Goal: Information Seeking & Learning: Learn about a topic

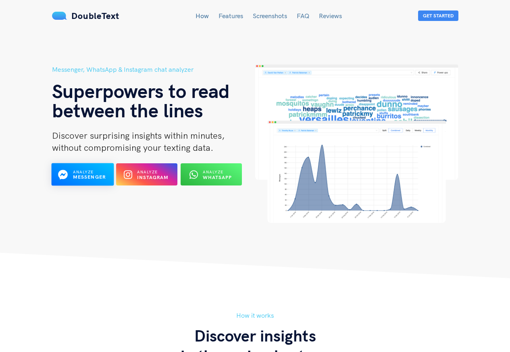
click at [70, 175] on div "Analyze Messenger" at bounding box center [83, 174] width 34 height 13
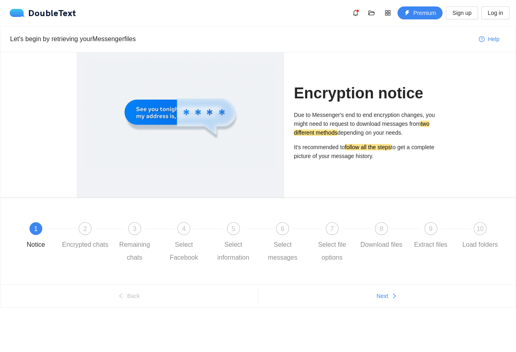
click at [77, 175] on div at bounding box center [181, 150] width 208 height 196
click at [383, 296] on span "Next" at bounding box center [383, 296] width 12 height 9
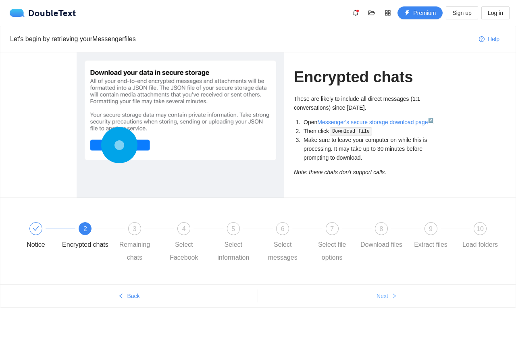
click at [383, 296] on span "Next" at bounding box center [383, 296] width 12 height 9
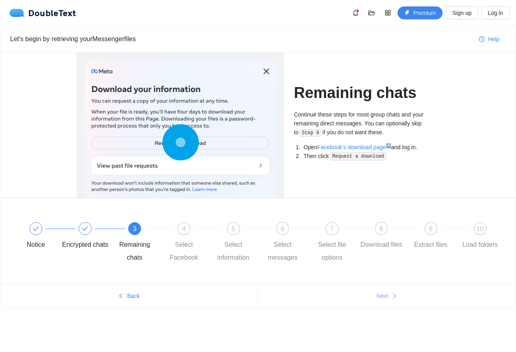
click at [383, 296] on span "Next" at bounding box center [383, 296] width 12 height 9
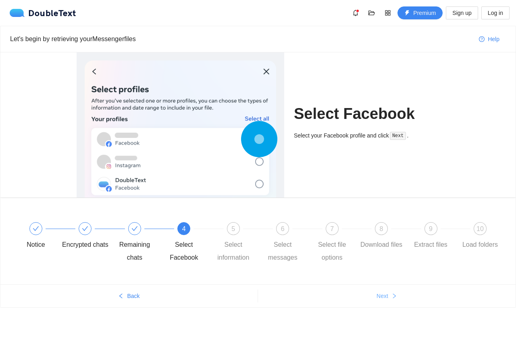
click at [383, 296] on span "Next" at bounding box center [383, 296] width 12 height 9
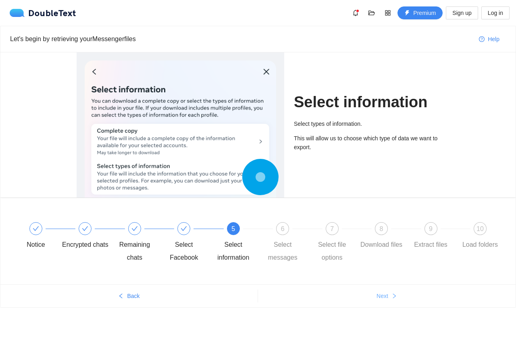
click at [383, 296] on span "Next" at bounding box center [383, 296] width 12 height 9
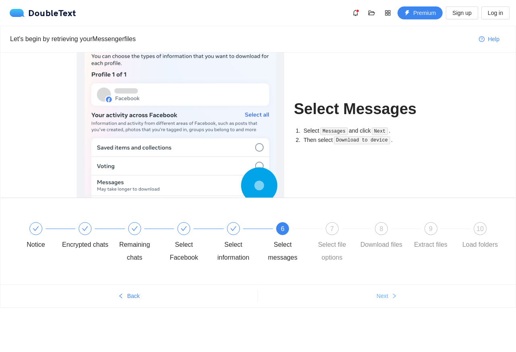
click at [383, 296] on span "Next" at bounding box center [383, 296] width 12 height 9
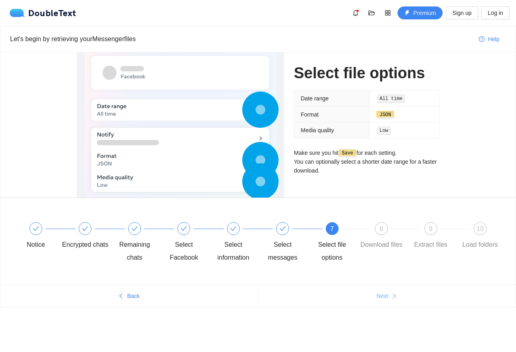
click at [383, 296] on span "Next" at bounding box center [383, 296] width 12 height 9
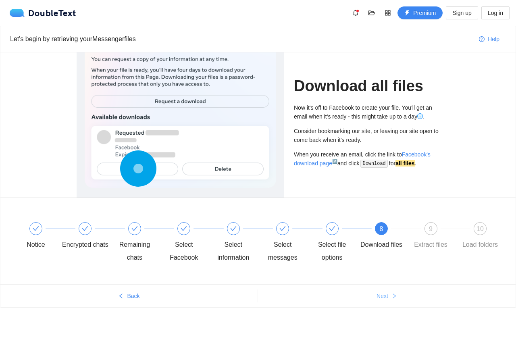
click at [383, 296] on span "Next" at bounding box center [383, 296] width 12 height 9
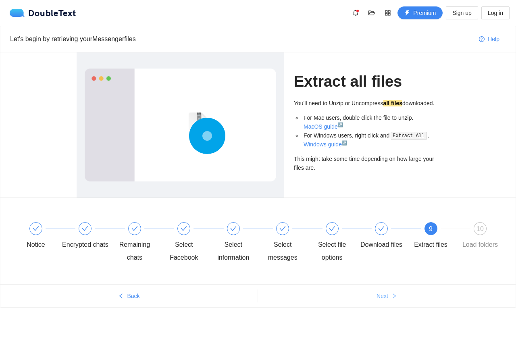
click at [383, 296] on span "Next" at bounding box center [383, 296] width 12 height 9
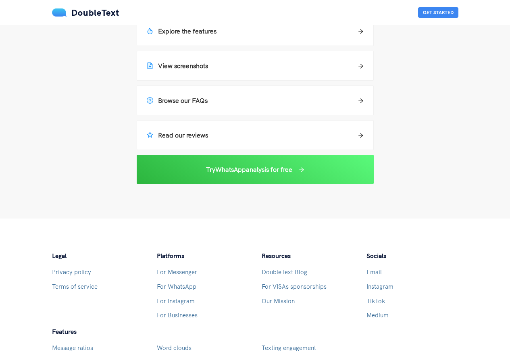
scroll to position [677, 0]
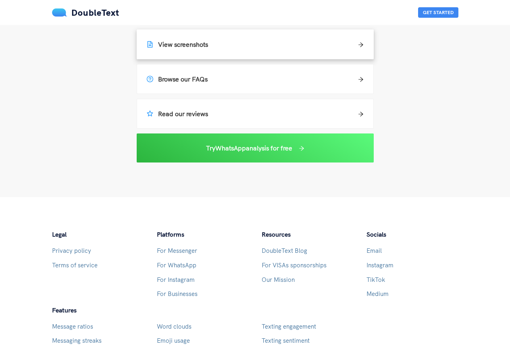
click at [194, 49] on h5 "View screenshots" at bounding box center [177, 45] width 61 height 10
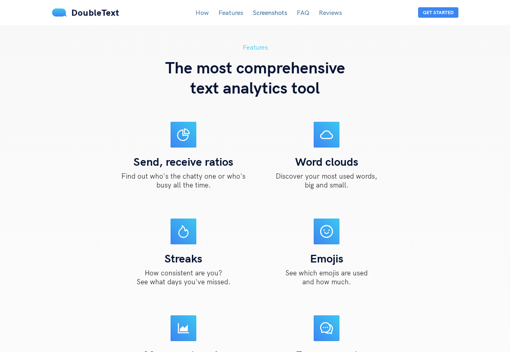
scroll to position [1390, 0]
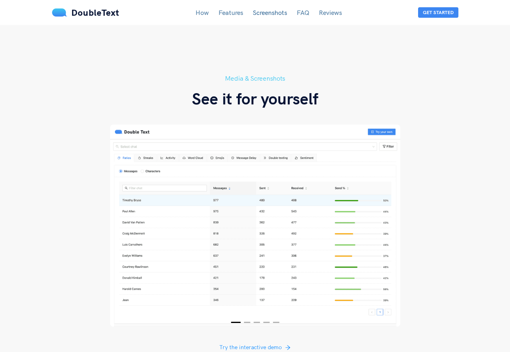
click at [200, 16] on link "How" at bounding box center [202, 12] width 13 height 8
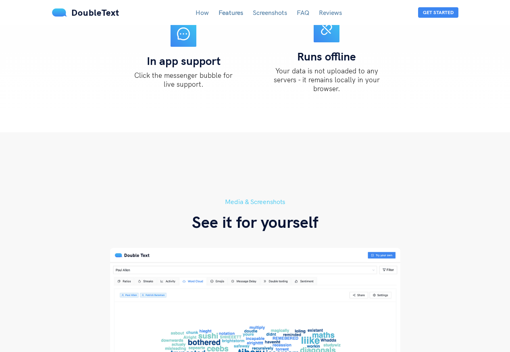
scroll to position [1294, 0]
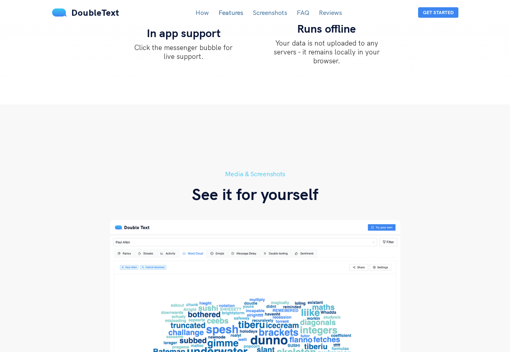
click at [301, 13] on link "FAQ" at bounding box center [303, 12] width 13 height 8
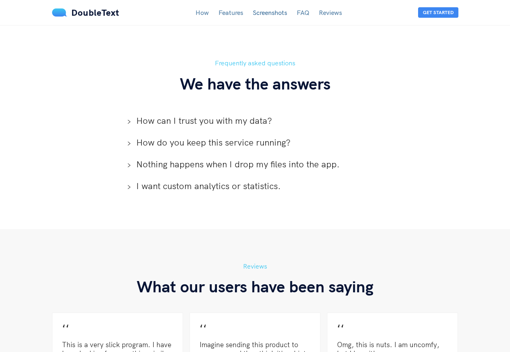
scroll to position [1783, 0]
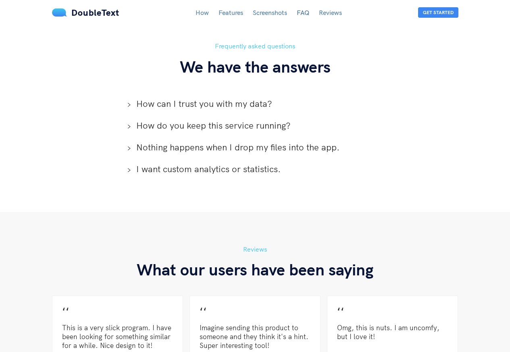
click at [142, 115] on div "How do you keep this service running?" at bounding box center [255, 126] width 270 height 22
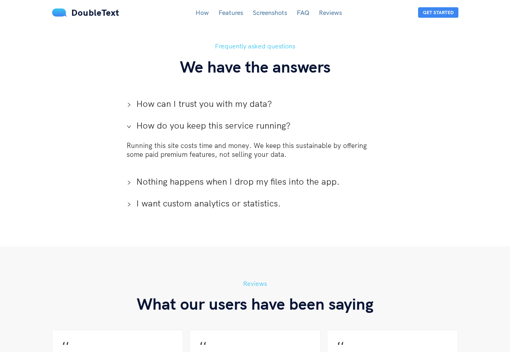
click at [143, 98] on span "How can I trust you with my data?" at bounding box center [260, 104] width 248 height 12
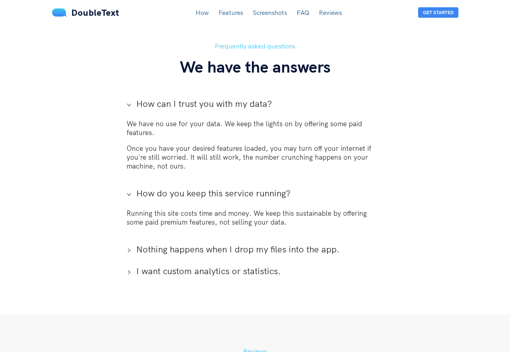
click at [144, 243] on span "Nothing happens when I drop my files into the app." at bounding box center [260, 249] width 248 height 12
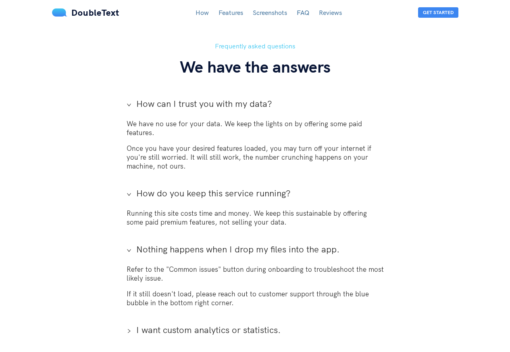
click at [143, 324] on span "I want custom analytics or statistics." at bounding box center [260, 330] width 248 height 12
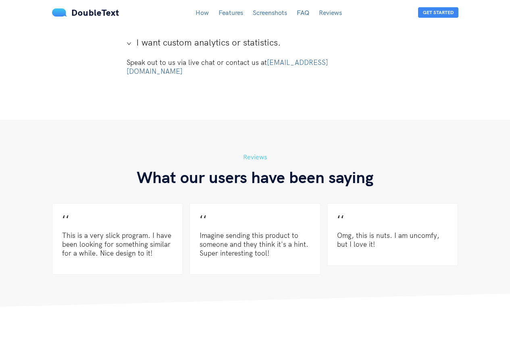
scroll to position [2073, 0]
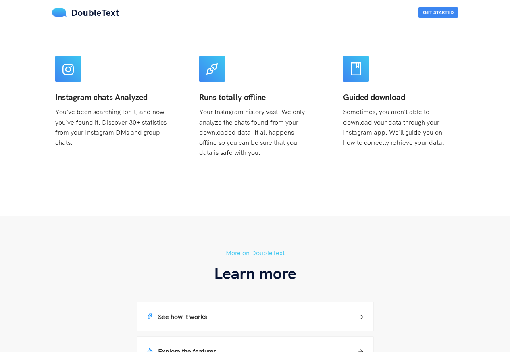
scroll to position [339, 0]
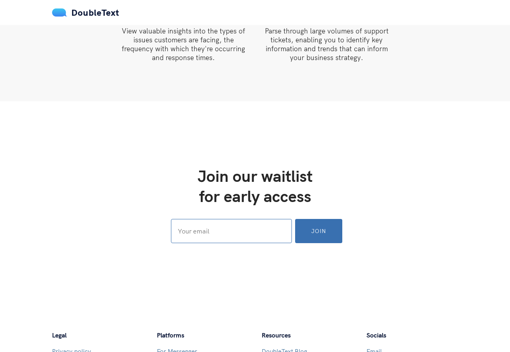
scroll to position [968, 0]
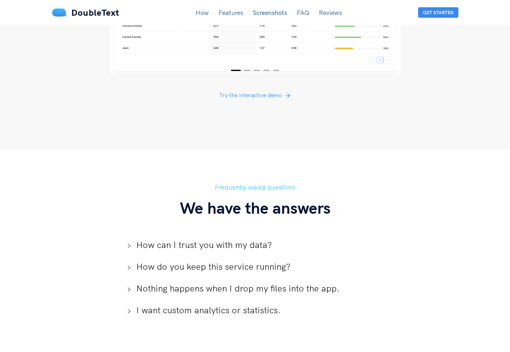
scroll to position [1645, 0]
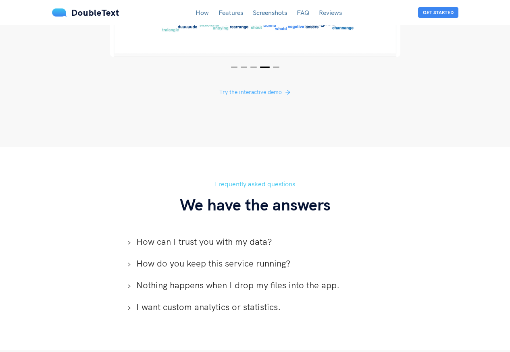
click at [248, 88] on span "Try the interactive demo" at bounding box center [250, 92] width 63 height 9
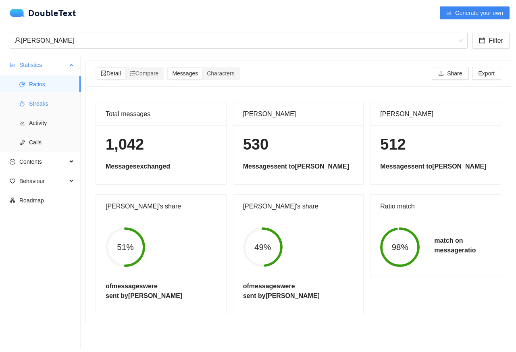
click at [43, 106] on span "Streaks" at bounding box center [51, 104] width 45 height 16
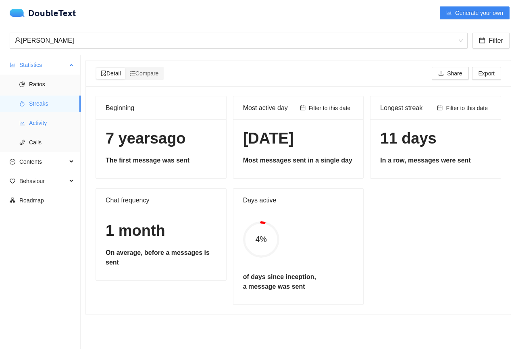
click at [37, 125] on span "Activity" at bounding box center [51, 123] width 45 height 16
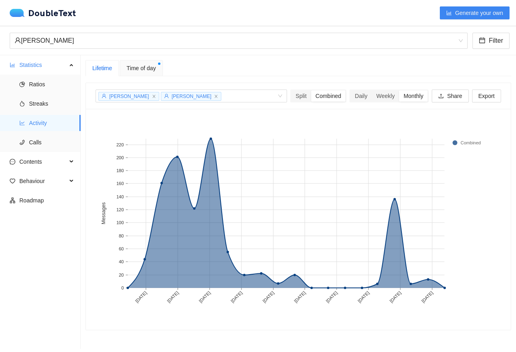
click at [103, 60] on div "Lifetime" at bounding box center [101, 68] width 33 height 16
click at [121, 68] on div "Time of day" at bounding box center [141, 68] width 43 height 16
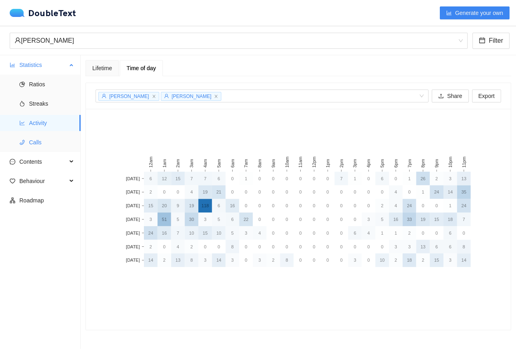
click at [36, 142] on span "Calls" at bounding box center [51, 142] width 45 height 16
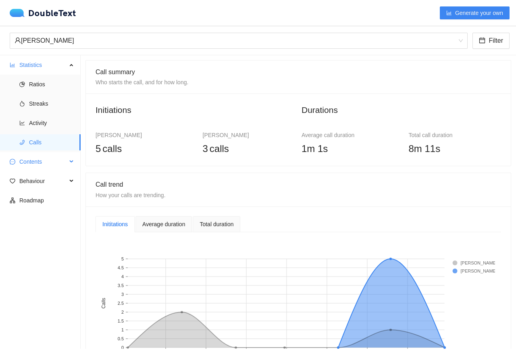
click at [23, 161] on span "Contents" at bounding box center [43, 162] width 48 height 16
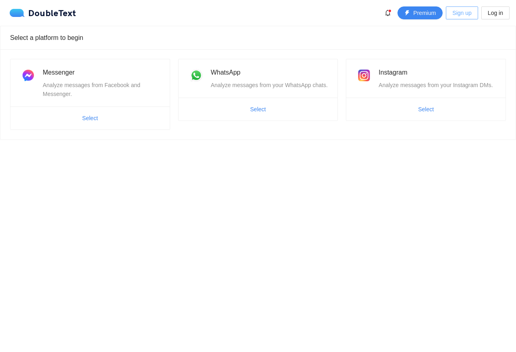
click at [473, 13] on button "Sign up" at bounding box center [462, 12] width 32 height 13
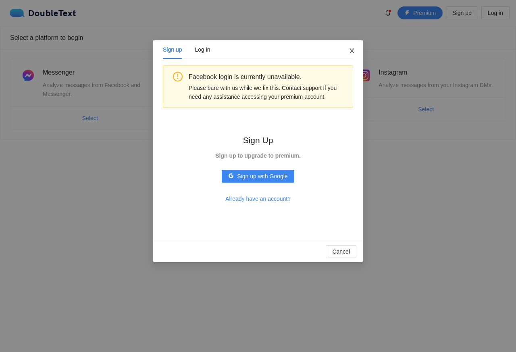
click at [353, 51] on icon "close" at bounding box center [352, 51] width 6 height 6
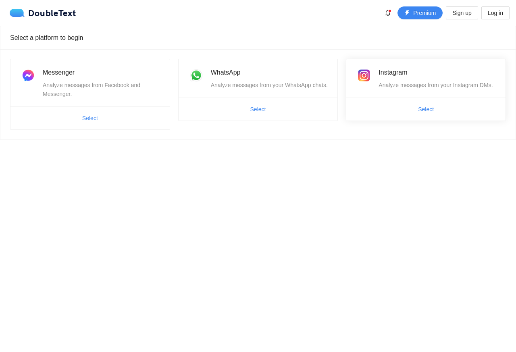
click at [446, 84] on div "Analyze messages from your Instagram DMs." at bounding box center [437, 85] width 117 height 9
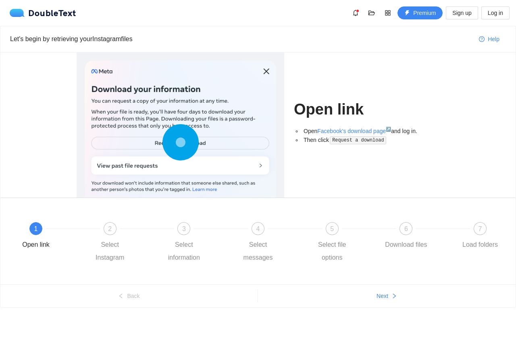
click at [420, 114] on h1 "Open link" at bounding box center [367, 109] width 146 height 19
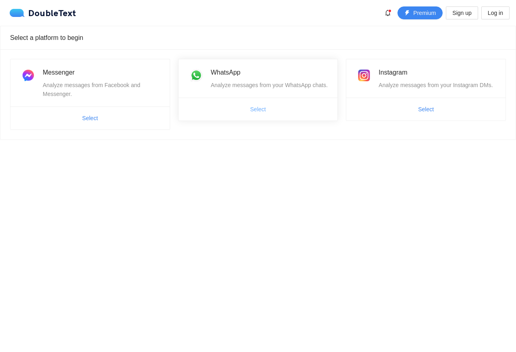
click at [271, 114] on button "Select" at bounding box center [258, 109] width 29 height 13
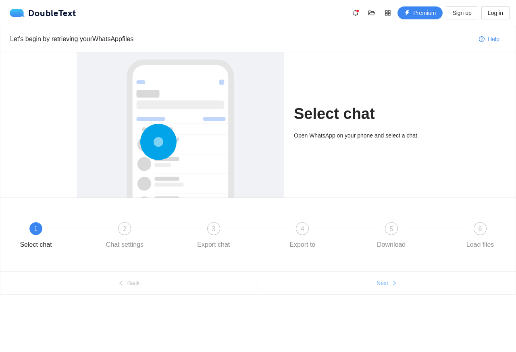
click at [395, 289] on button "Next" at bounding box center [387, 283] width 258 height 13
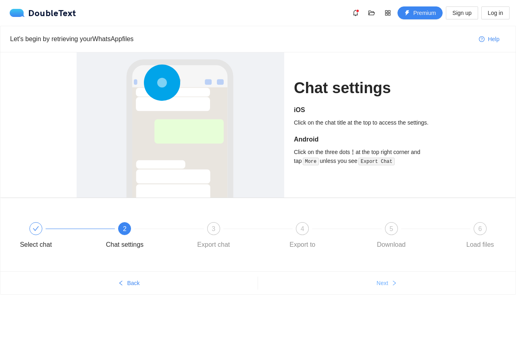
click at [386, 284] on span "Next" at bounding box center [383, 283] width 12 height 9
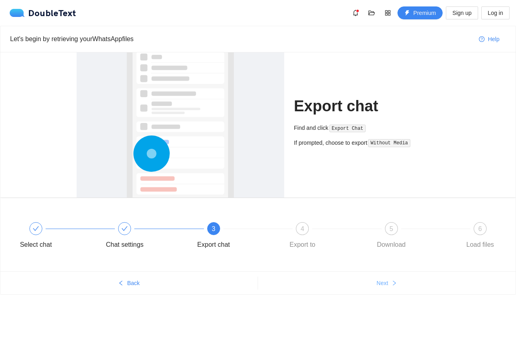
click at [387, 286] on span "Next" at bounding box center [383, 283] width 12 height 9
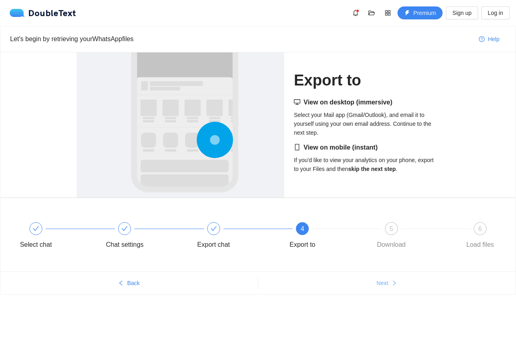
click at [387, 286] on span "Next" at bounding box center [383, 283] width 12 height 9
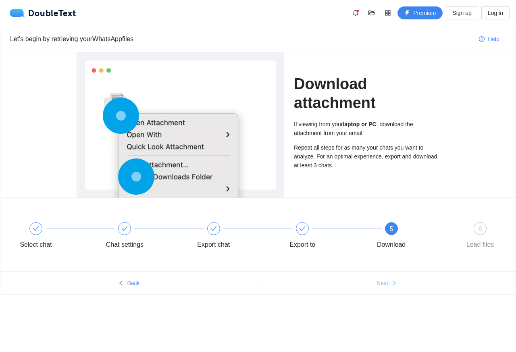
click at [387, 286] on span "Next" at bounding box center [383, 283] width 12 height 9
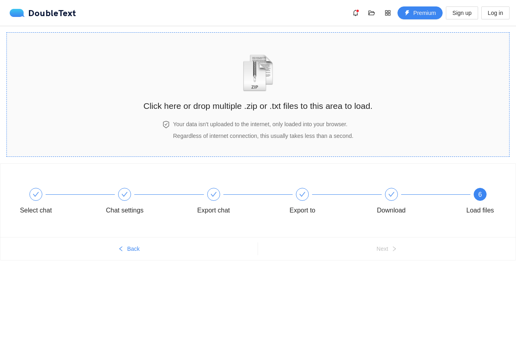
click at [227, 118] on div "Click here or drop multiple .zip or .txt files to this area to load. Your data …" at bounding box center [258, 95] width 229 height 108
click at [246, 56] on img "zipOrTextIcon" at bounding box center [259, 72] width 38 height 37
click at [483, 190] on div "6" at bounding box center [480, 194] width 13 height 13
click at [315, 52] on div "Click here or drop multiple .zip or .txt files to this area to load." at bounding box center [258, 77] width 229 height 72
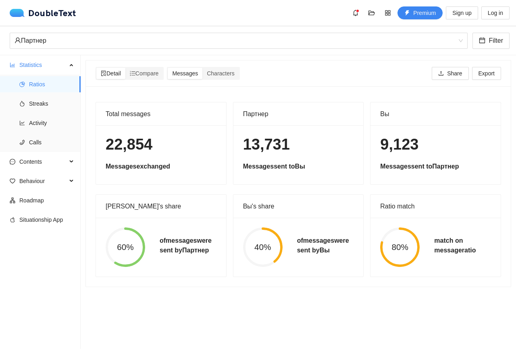
click at [321, 53] on div "Партнер Filter" at bounding box center [258, 40] width 516 height 29
click at [41, 103] on span "Streaks" at bounding box center [51, 104] width 45 height 16
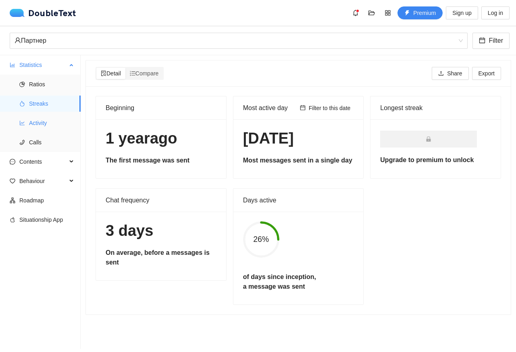
click at [36, 123] on span "Activity" at bounding box center [51, 123] width 45 height 16
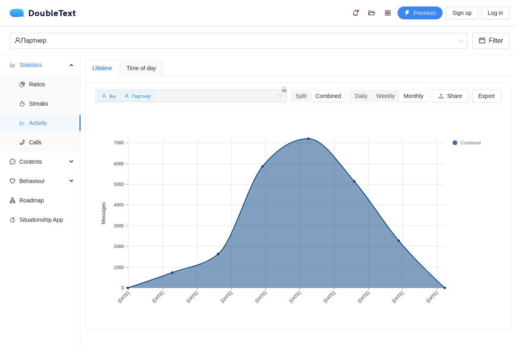
click at [99, 61] on div "Lifetime" at bounding box center [101, 68] width 33 height 16
click at [120, 70] on div "Time of day" at bounding box center [141, 68] width 43 height 16
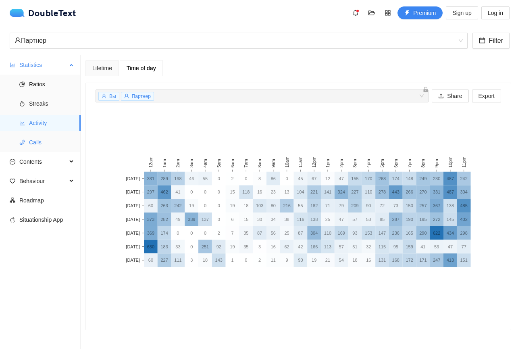
click at [33, 142] on span "Calls" at bounding box center [51, 142] width 45 height 16
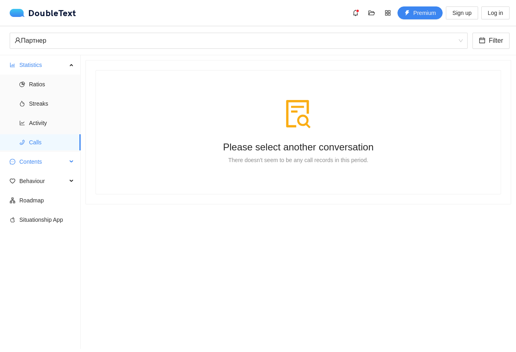
click at [39, 161] on span "Contents" at bounding box center [43, 162] width 48 height 16
click at [43, 231] on span "Behaviour" at bounding box center [43, 239] width 48 height 16
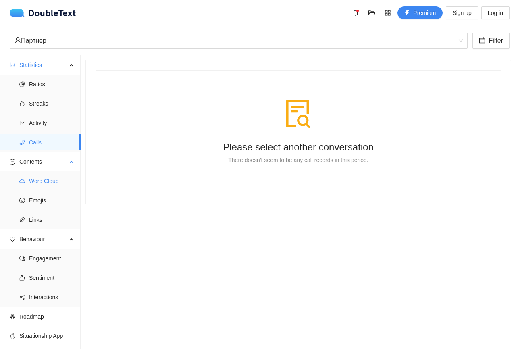
click at [35, 183] on span "Word Cloud" at bounding box center [51, 181] width 45 height 16
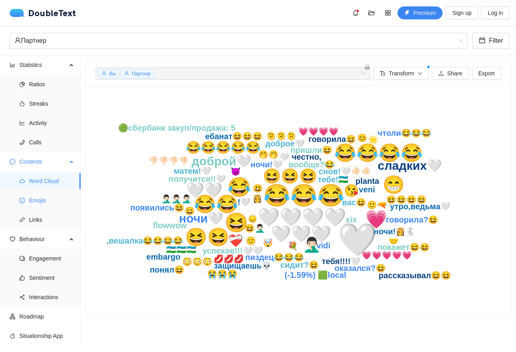
click at [36, 201] on span "Emojis" at bounding box center [51, 200] width 45 height 16
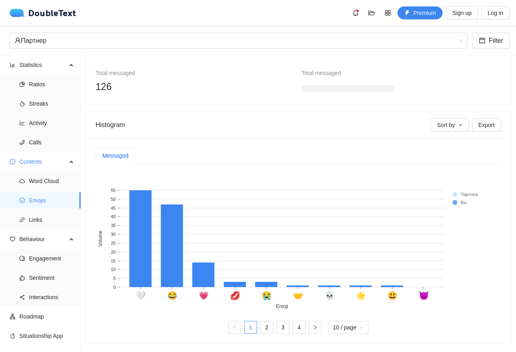
scroll to position [102, 0]
click at [34, 221] on span "Links" at bounding box center [51, 220] width 45 height 16
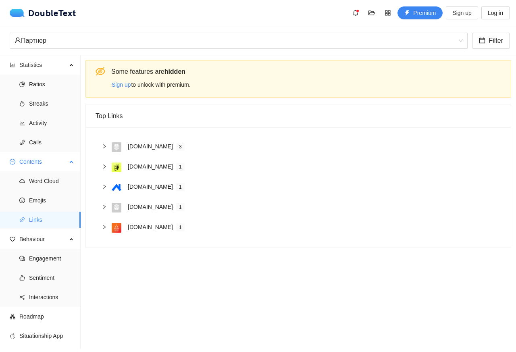
click at [26, 220] on li "Links" at bounding box center [40, 220] width 81 height 16
click at [34, 258] on span "Engagement" at bounding box center [51, 258] width 45 height 16
click at [40, 258] on span "Engagement" at bounding box center [51, 258] width 45 height 16
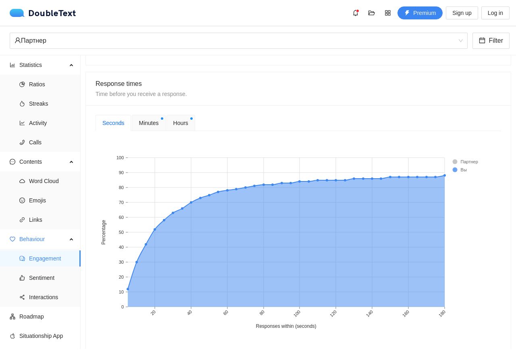
scroll to position [290, 0]
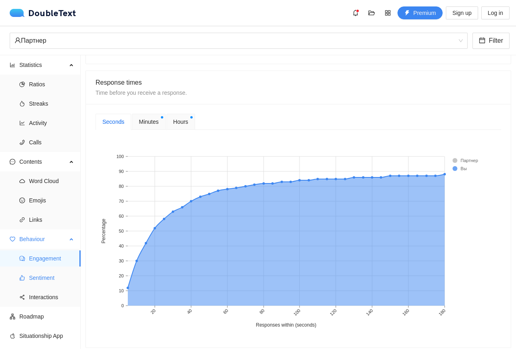
click at [40, 279] on span "Sentiment" at bounding box center [51, 278] width 45 height 16
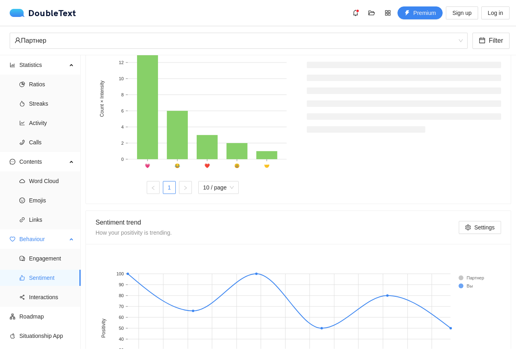
click at [40, 278] on span "Sentiment" at bounding box center [51, 278] width 45 height 16
click at [39, 298] on span "Interactions" at bounding box center [51, 297] width 45 height 16
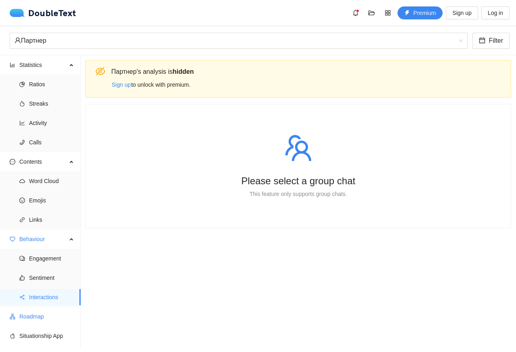
click at [24, 318] on span "Roadmap" at bounding box center [46, 316] width 55 height 16
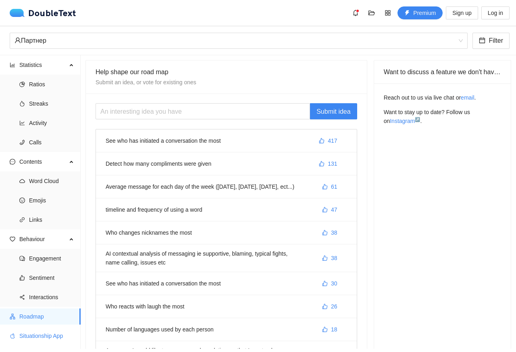
click at [42, 335] on span "Situationship App" at bounding box center [46, 336] width 55 height 16
